Goal: Download file/media

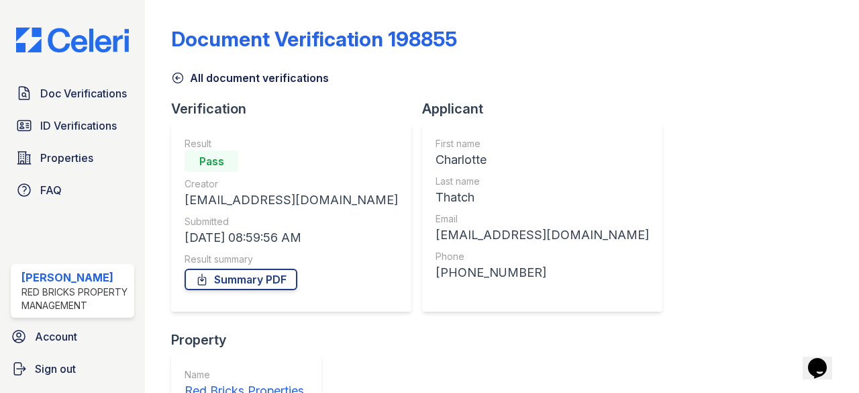
scroll to position [140, 0]
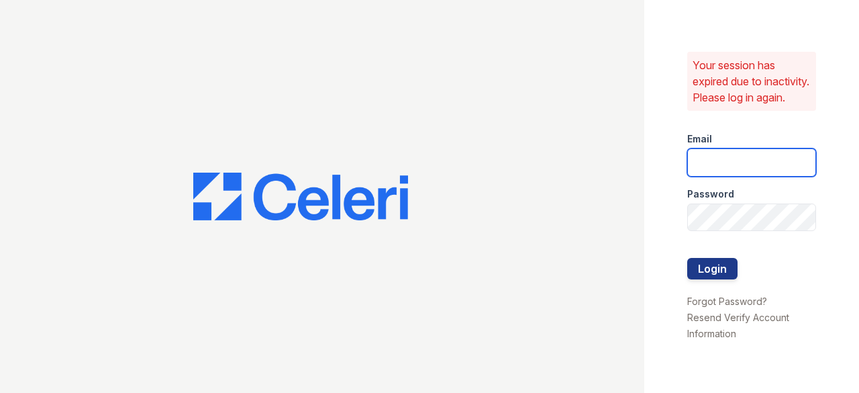
type input "[EMAIL_ADDRESS][DOMAIN_NAME]"
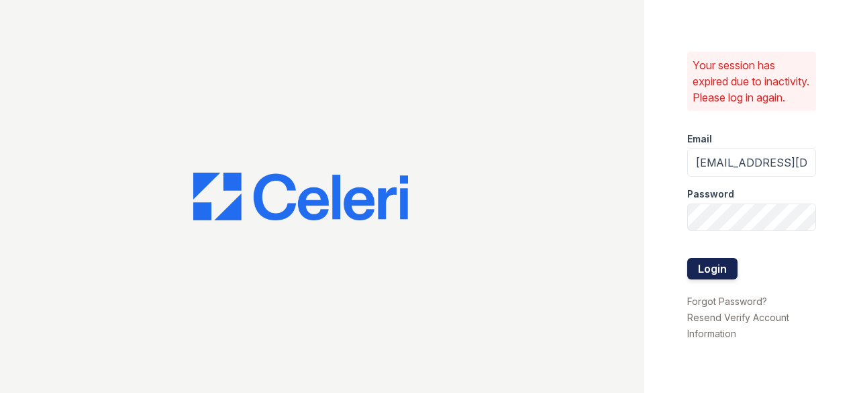
click at [717, 275] on button "Login" at bounding box center [712, 268] width 50 height 21
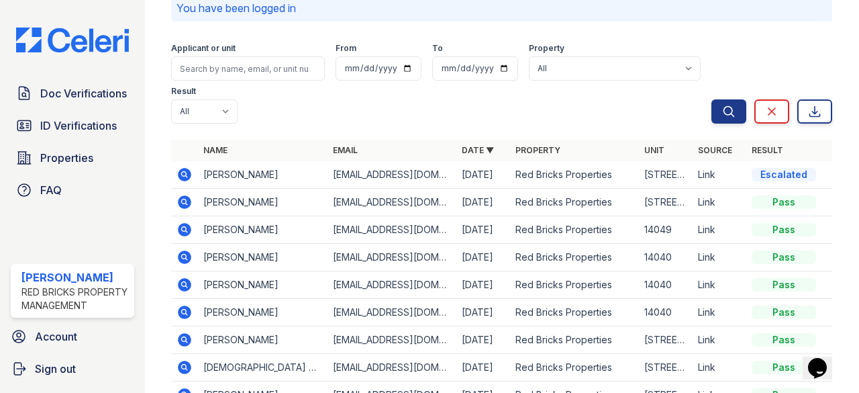
click at [187, 203] on icon at bounding box center [185, 201] width 13 height 13
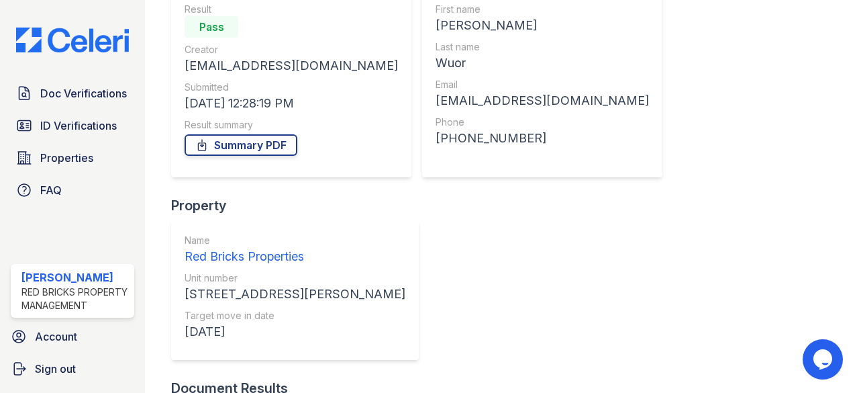
scroll to position [172, 0]
